Goal: Navigation & Orientation: Find specific page/section

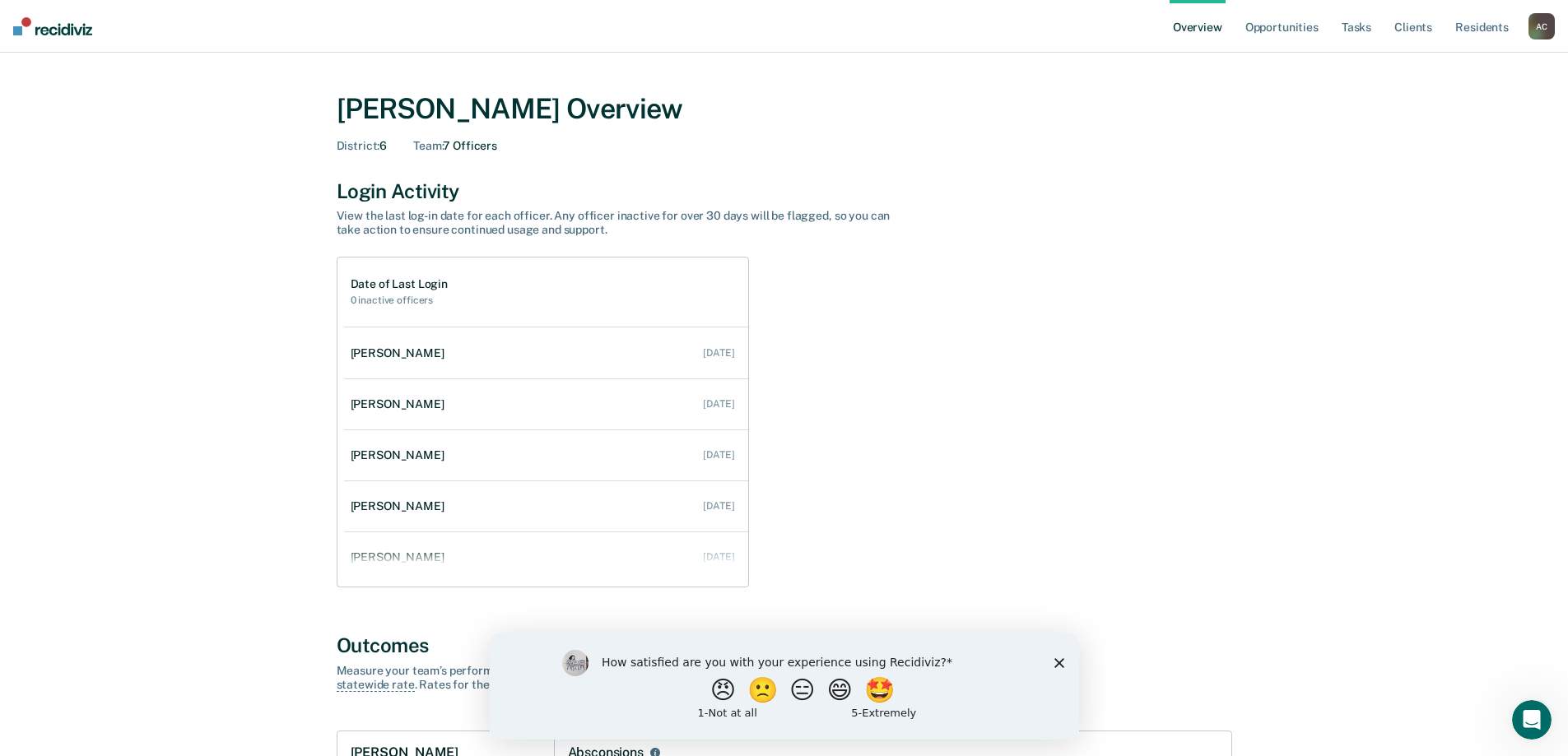
click at [1213, 29] on link "Overview" at bounding box center [1198, 26] width 56 height 53
click at [1299, 28] on link "Opportunities" at bounding box center [1282, 26] width 80 height 53
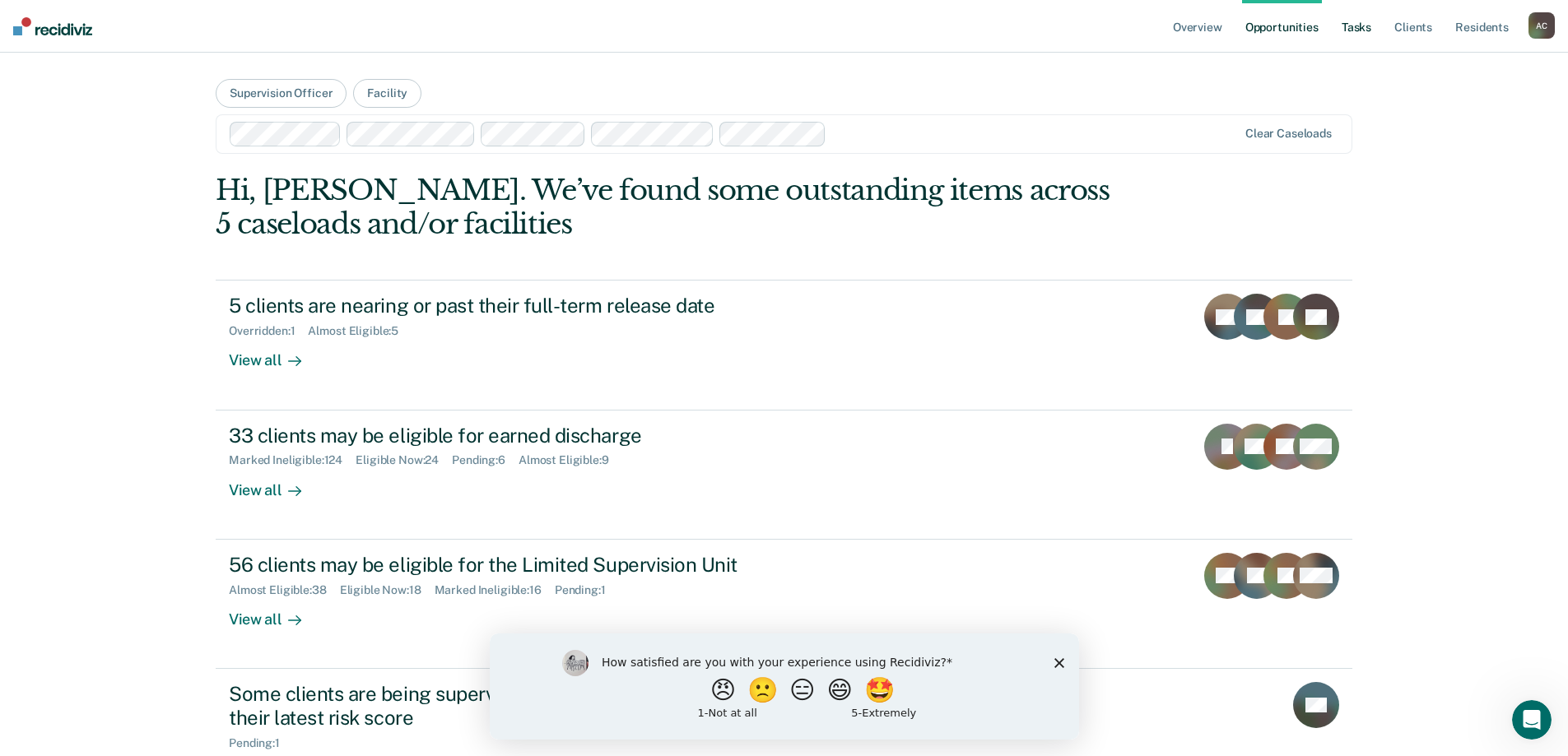
click at [1357, 31] on link "Tasks" at bounding box center [1356, 26] width 36 height 53
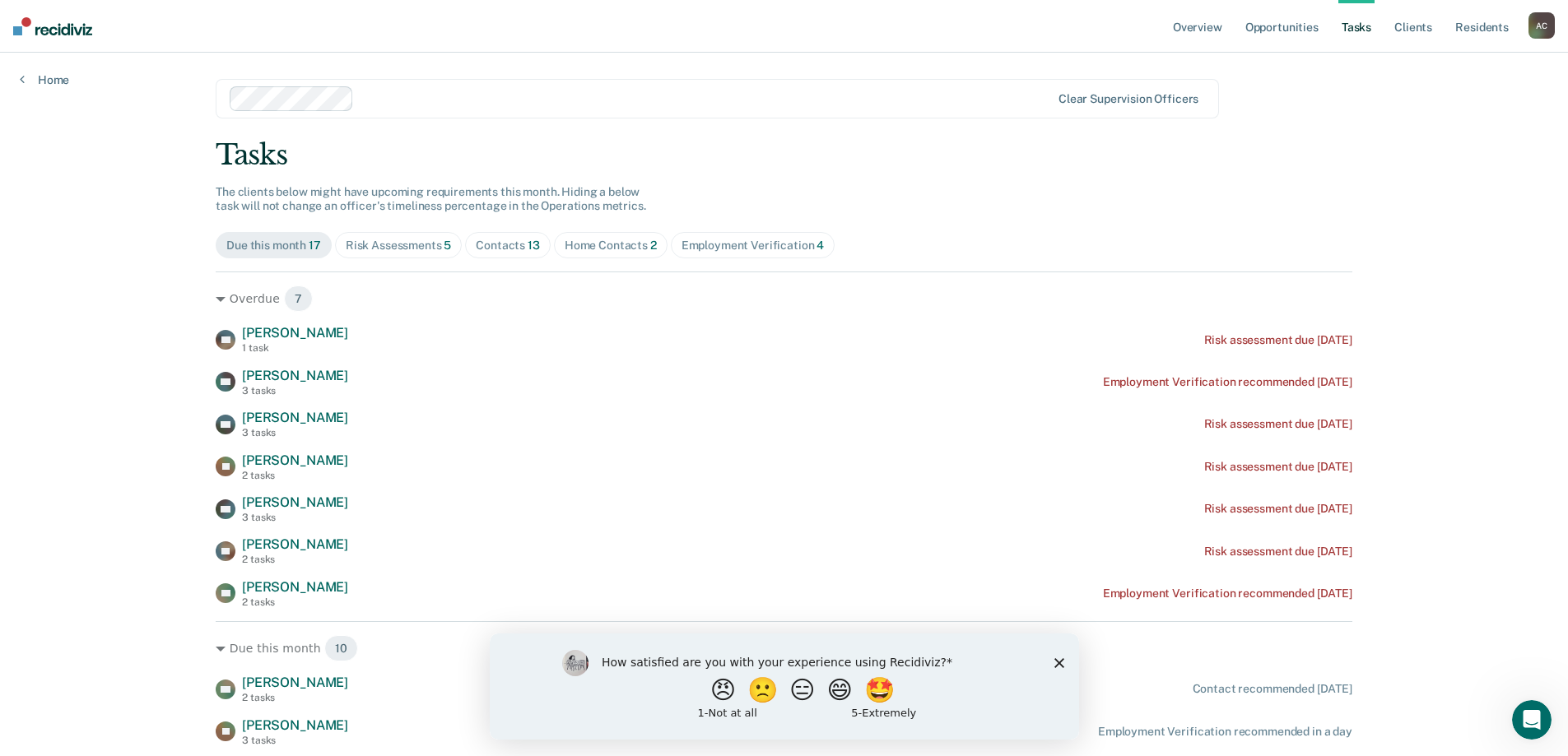
click at [1537, 31] on div "A C" at bounding box center [1542, 26] width 26 height 26
click at [1460, 108] on link "Go to Operations" at bounding box center [1475, 108] width 132 height 14
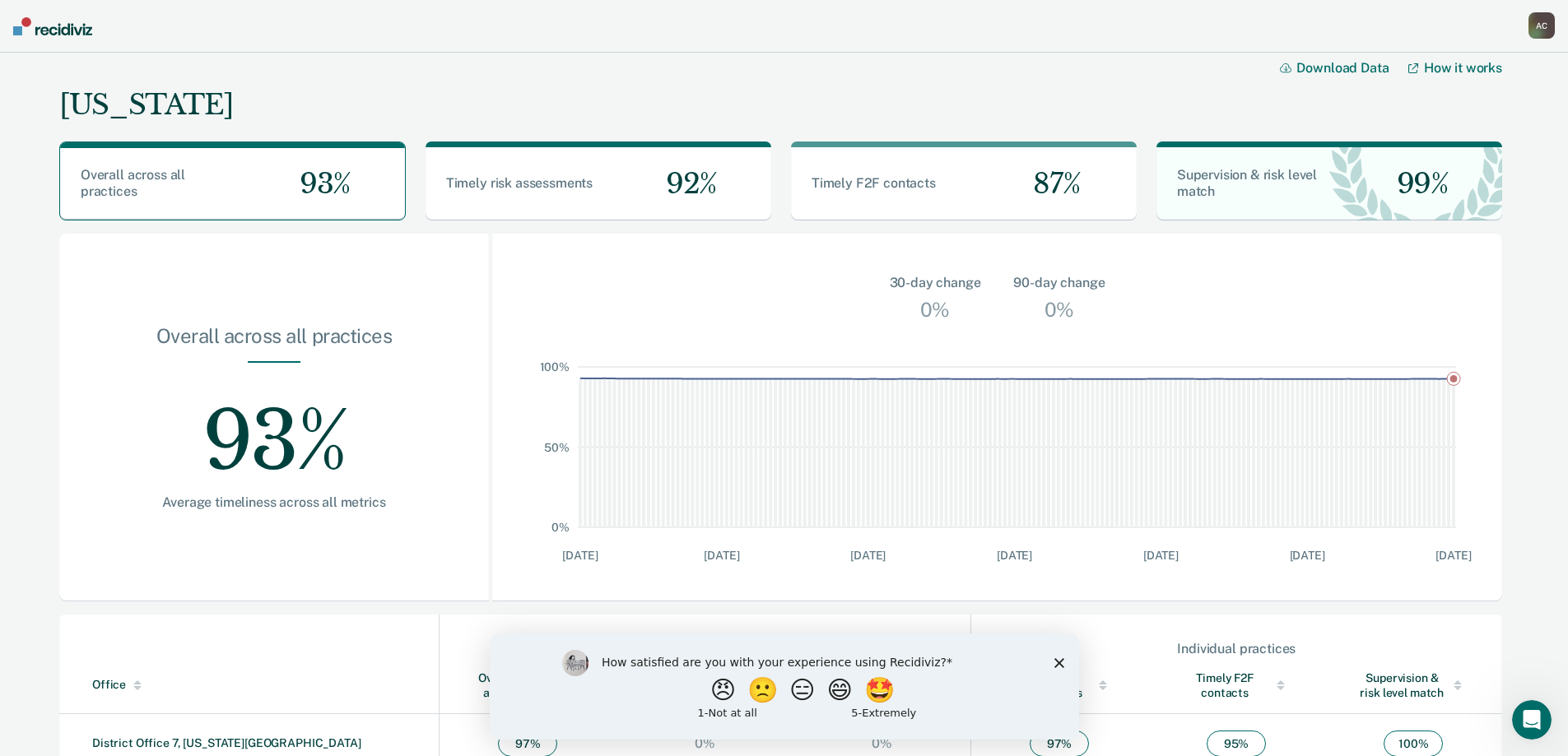
click at [1060, 663] on polygon "Close survey" at bounding box center [1059, 663] width 10 height 10
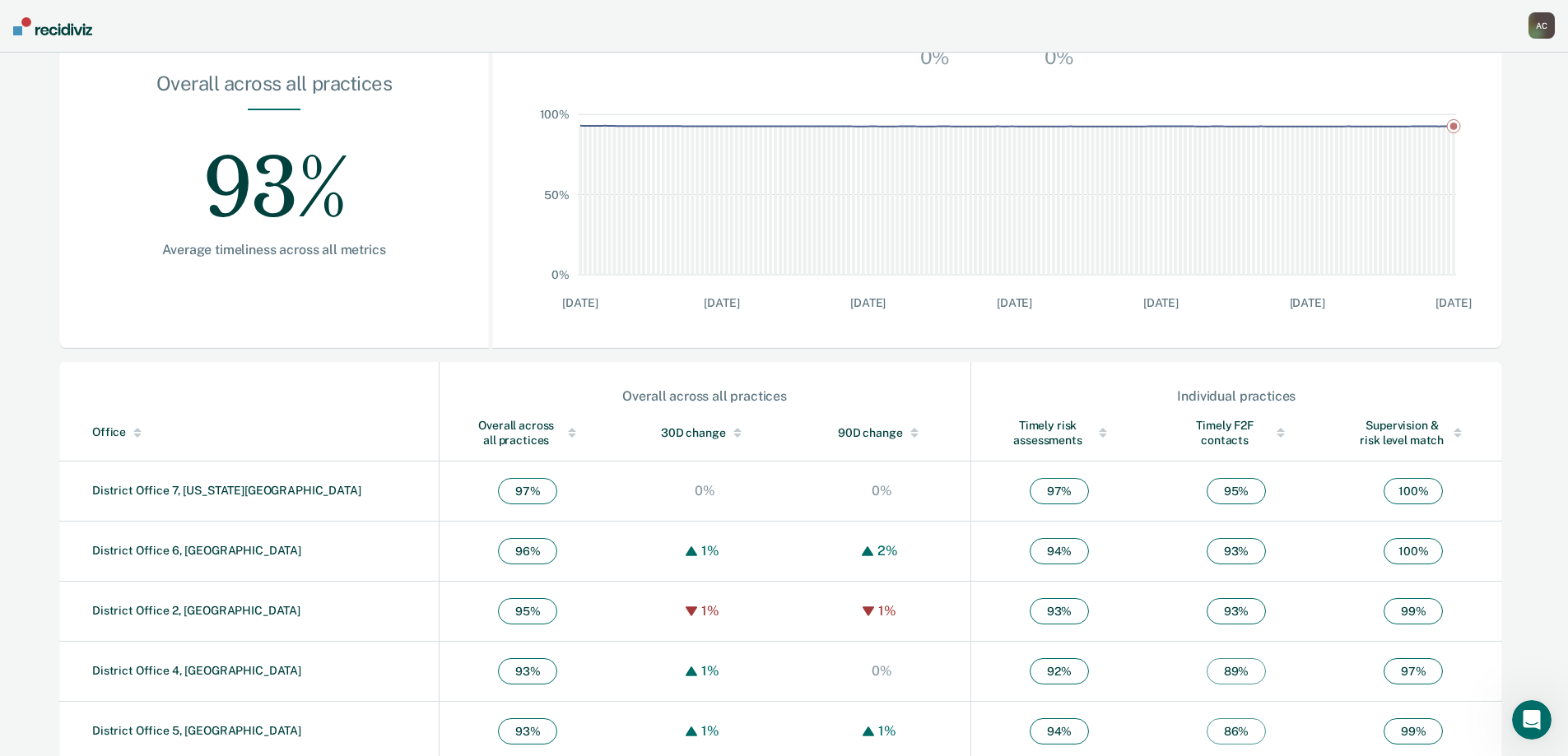
scroll to position [391, 0]
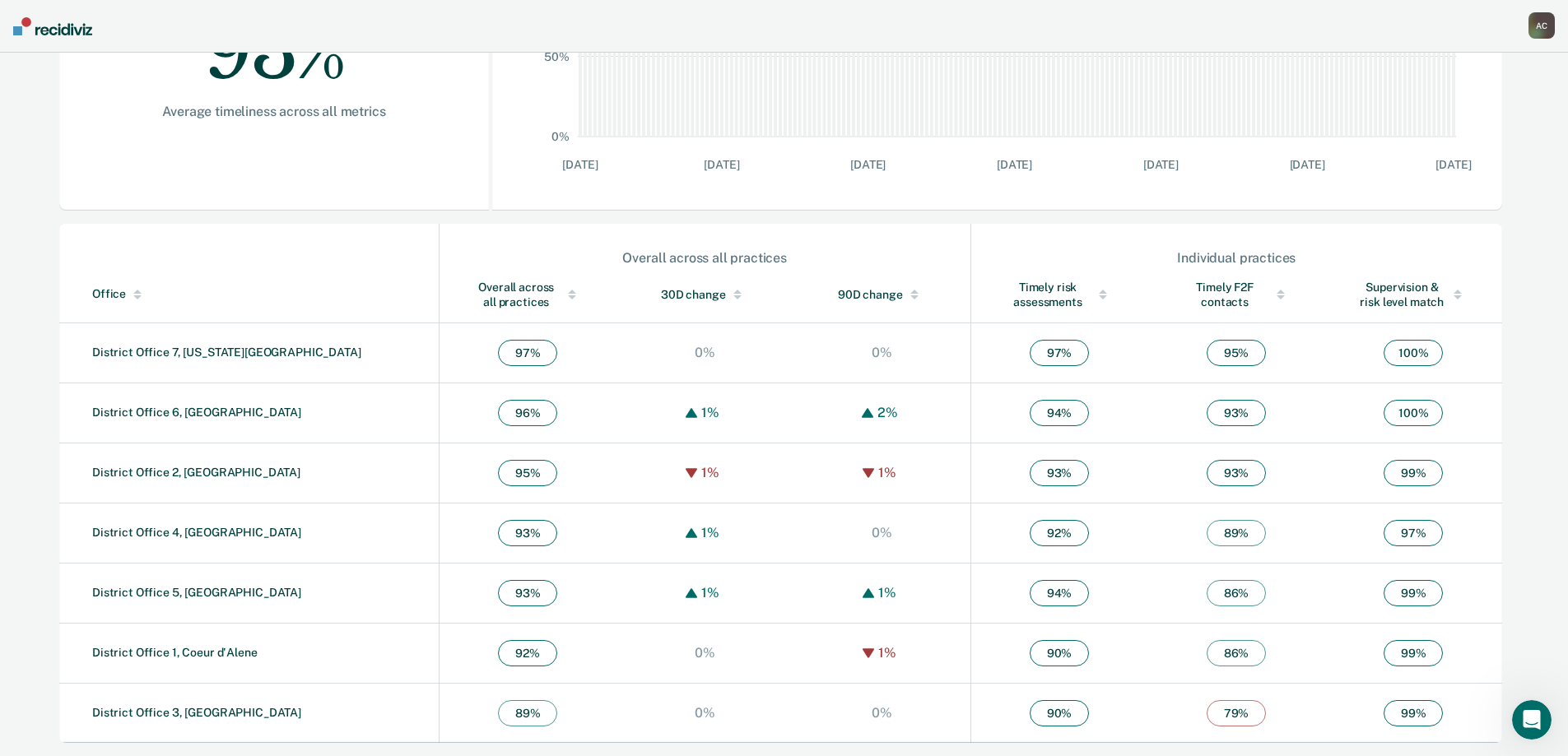
drag, startPoint x: 163, startPoint y: 411, endPoint x: 179, endPoint y: 412, distance: 16.0
click at [163, 411] on link "District Office 6, [GEOGRAPHIC_DATA]" at bounding box center [197, 412] width 209 height 13
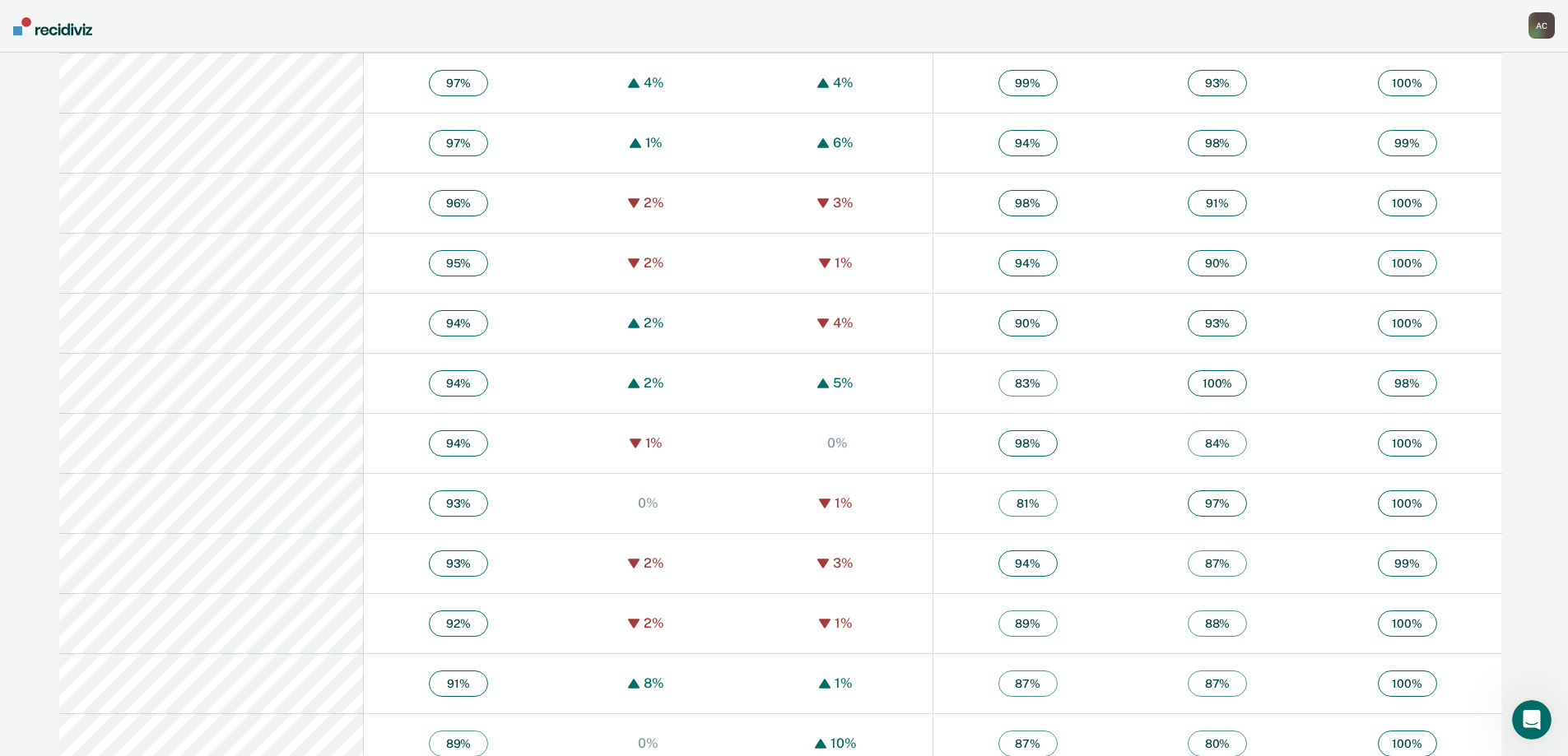
scroll to position [1052, 0]
